Goal: Use online tool/utility: Utilize a website feature to perform a specific function

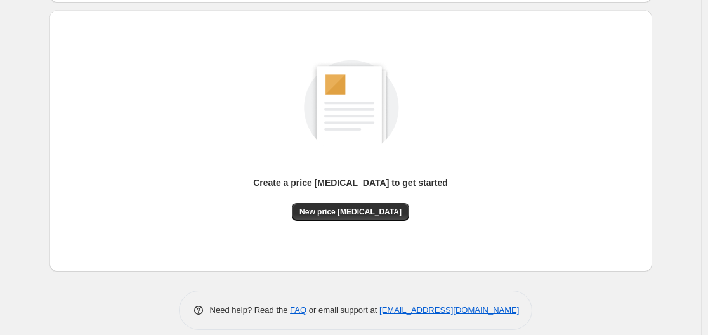
scroll to position [140, 0]
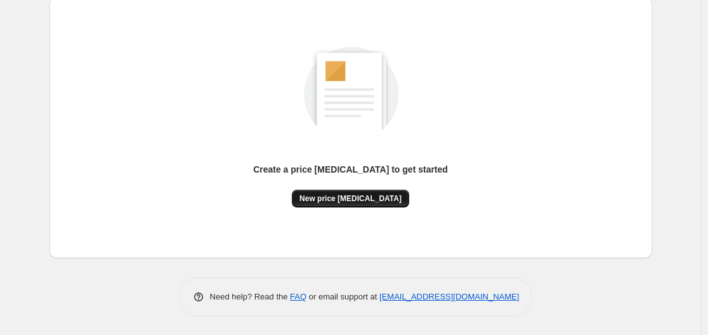
click at [354, 201] on span "New price [MEDICAL_DATA]" at bounding box center [350, 198] width 102 height 10
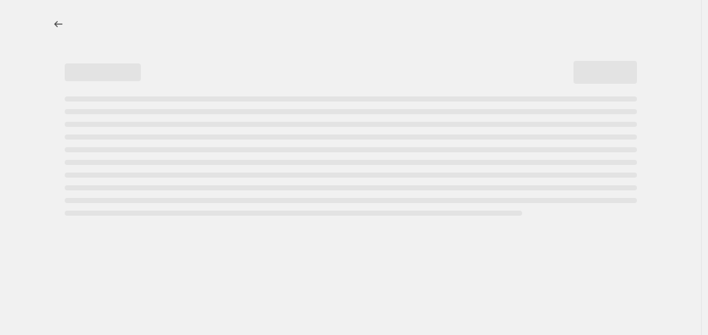
select select "percentage"
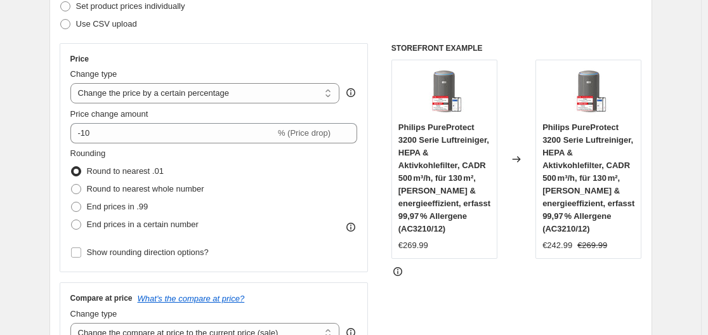
scroll to position [254, 0]
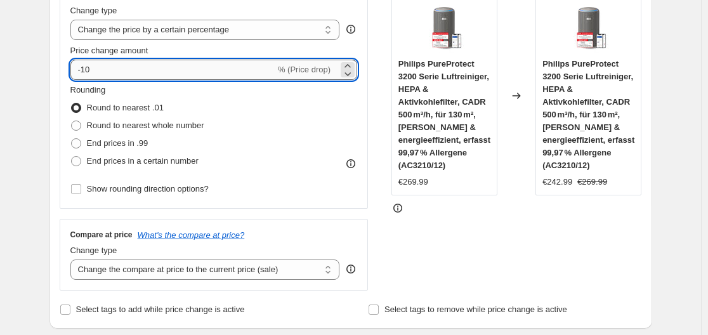
drag, startPoint x: 84, startPoint y: 69, endPoint x: 100, endPoint y: 68, distance: 16.5
click at [100, 68] on input "-10" at bounding box center [172, 70] width 205 height 20
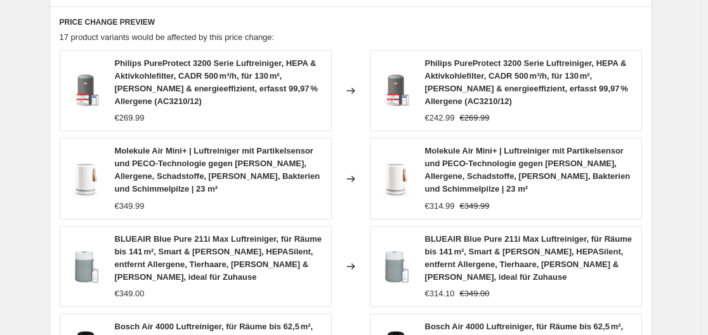
scroll to position [1055, 0]
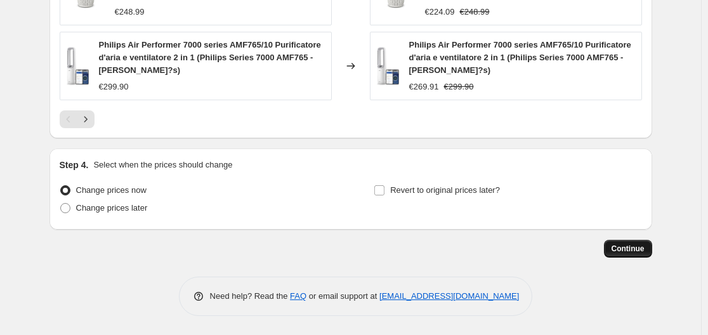
type input "-30"
click at [636, 245] on span "Continue" at bounding box center [627, 248] width 33 height 10
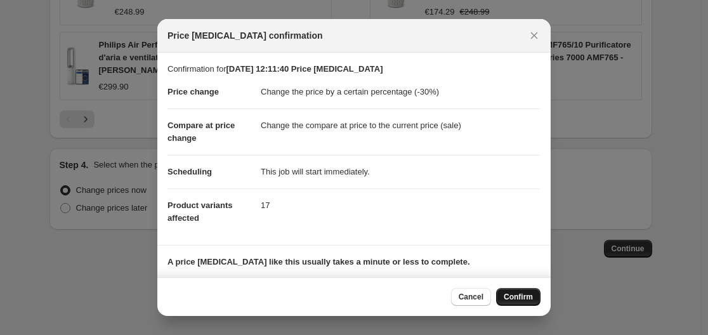
click at [531, 297] on span "Confirm" at bounding box center [517, 297] width 29 height 10
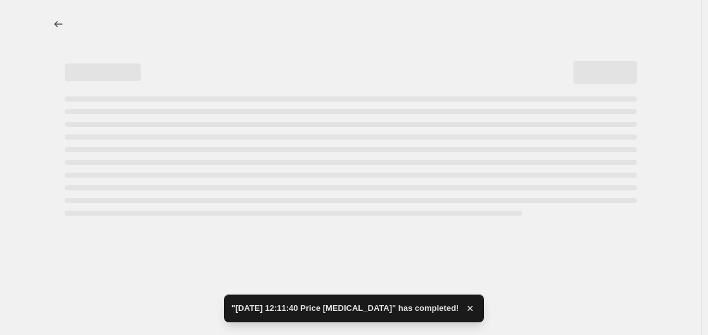
select select "percentage"
